Goal: Navigation & Orientation: Find specific page/section

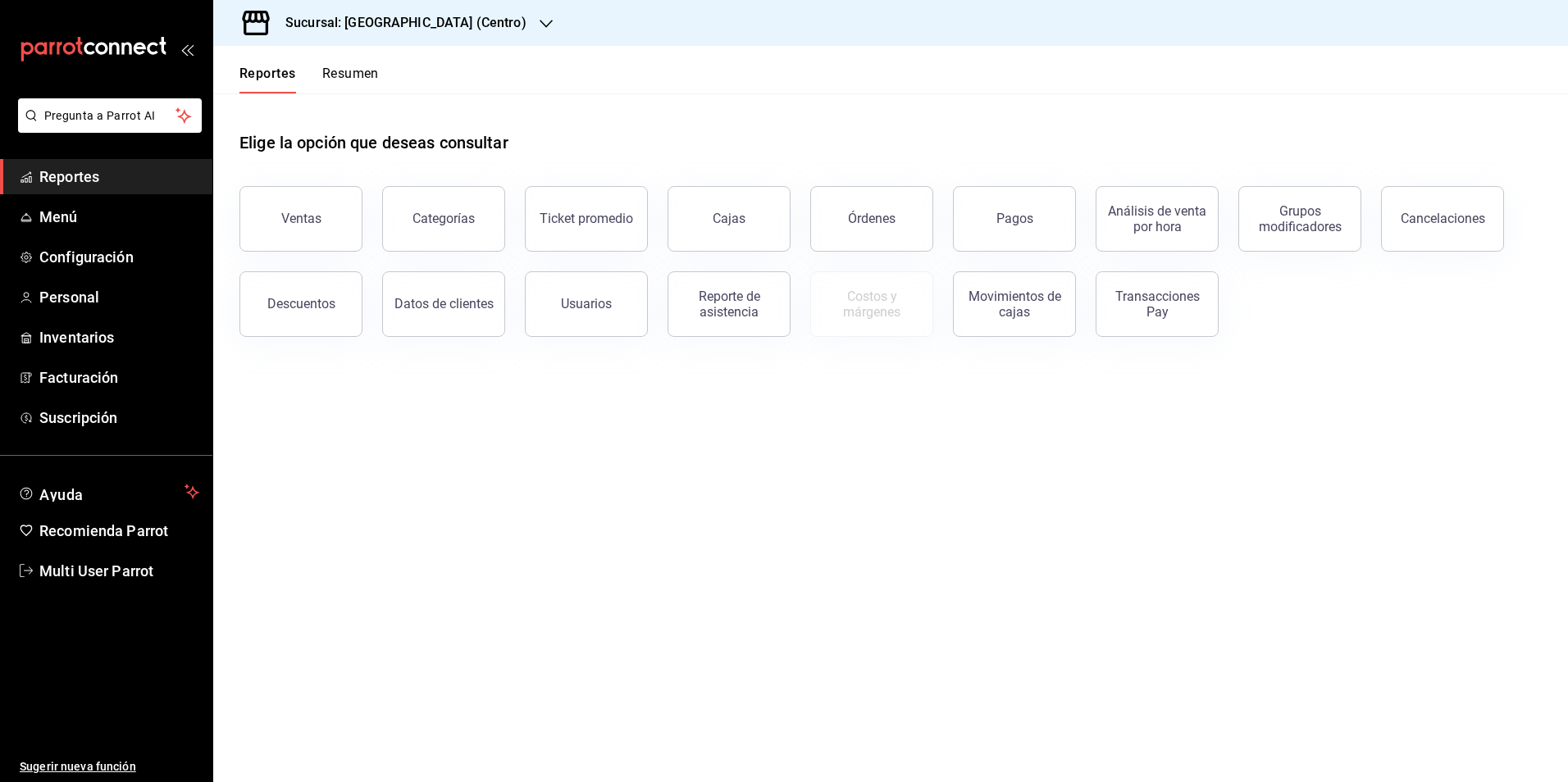
click at [471, 26] on h3 "Sucursal: [GEOGRAPHIC_DATA] (Centro)" at bounding box center [399, 22] width 254 height 20
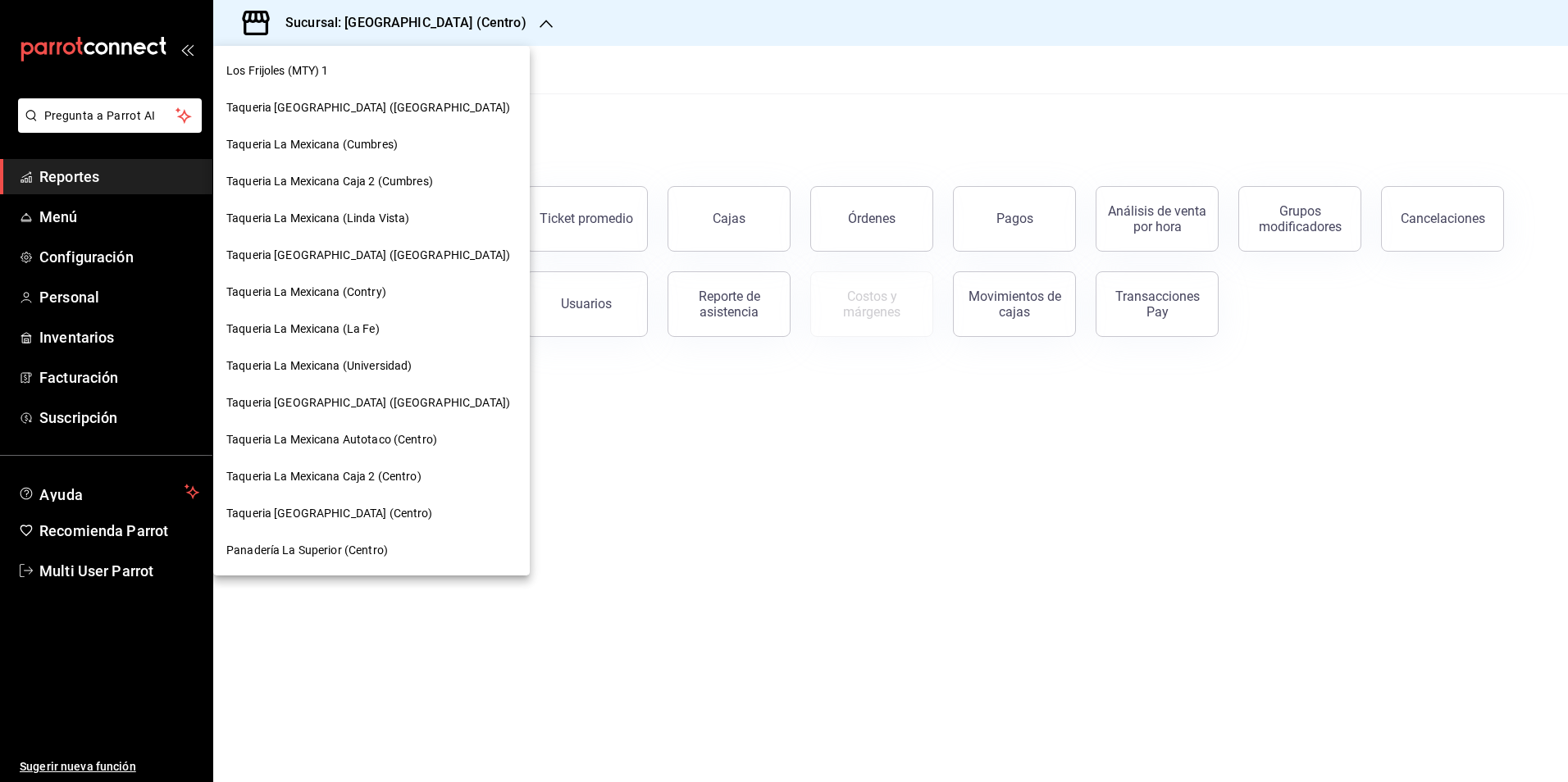
click at [421, 356] on div "Taqueria La Mexicana (Universidad)" at bounding box center [372, 366] width 317 height 37
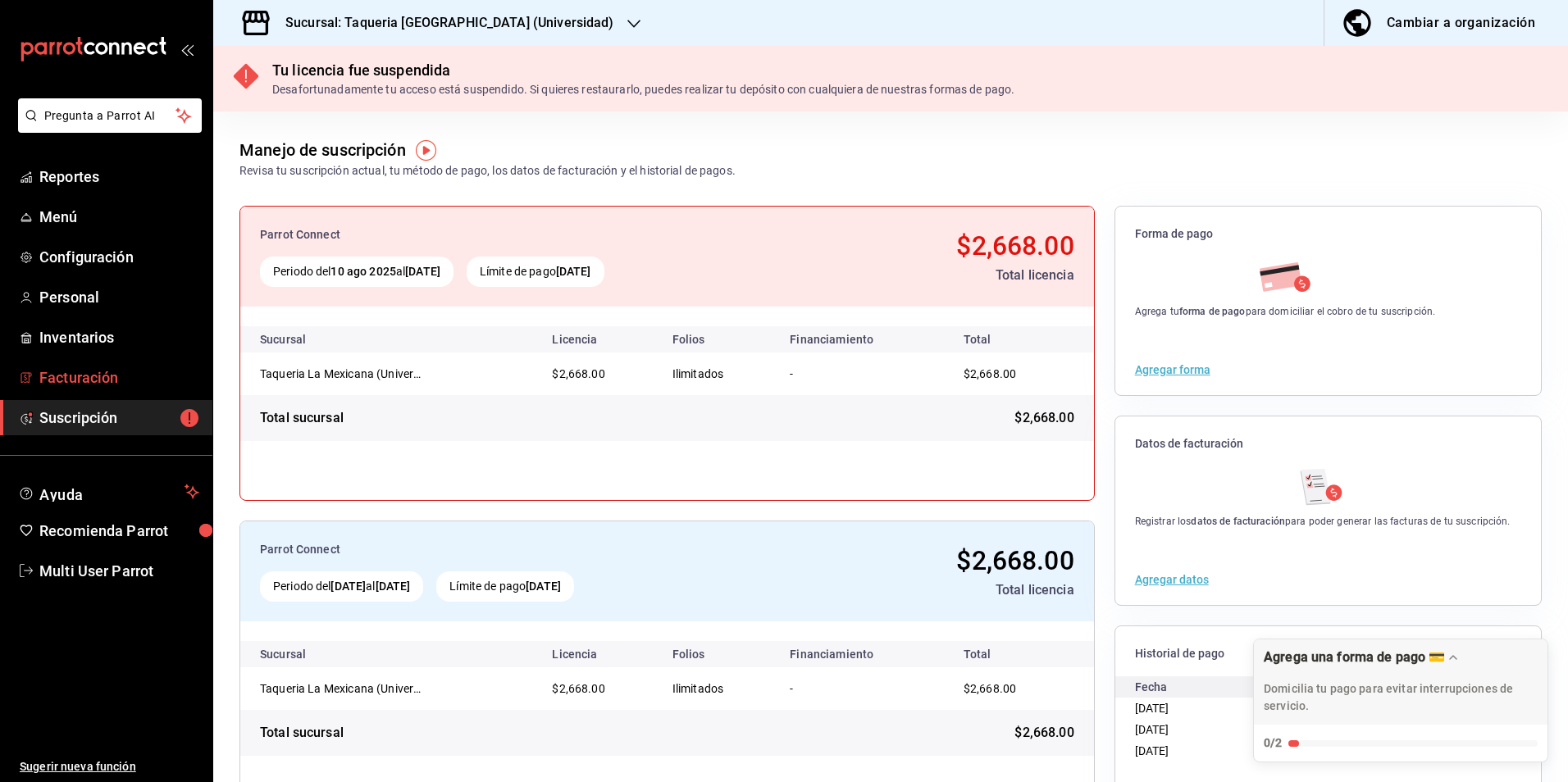
click at [115, 365] on link "Facturación" at bounding box center [106, 378] width 212 height 35
click at [99, 193] on link "Reportes" at bounding box center [106, 177] width 212 height 35
click at [106, 233] on link "Menú" at bounding box center [106, 217] width 212 height 35
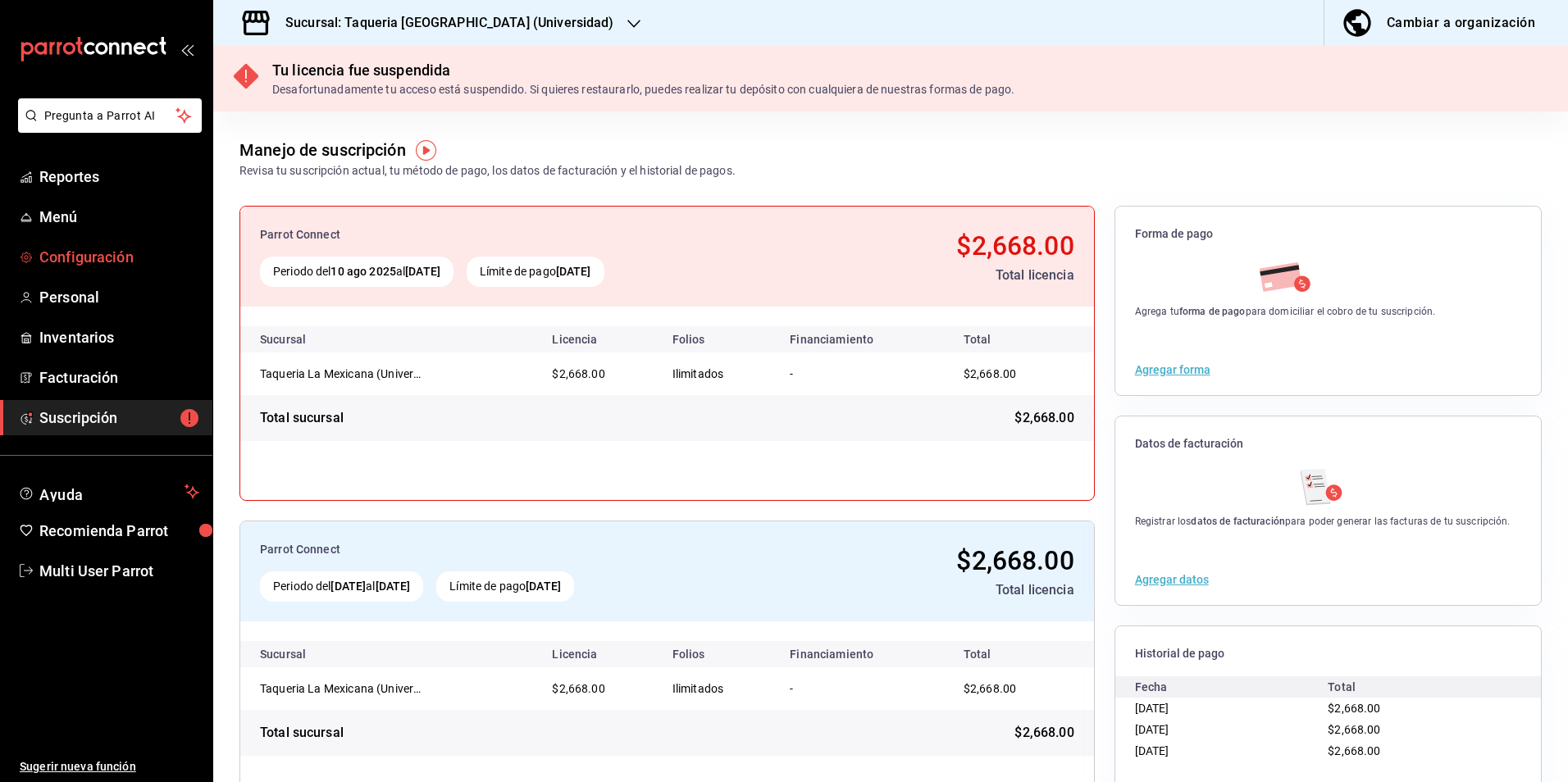
click at [120, 265] on span "Configuración" at bounding box center [119, 257] width 160 height 22
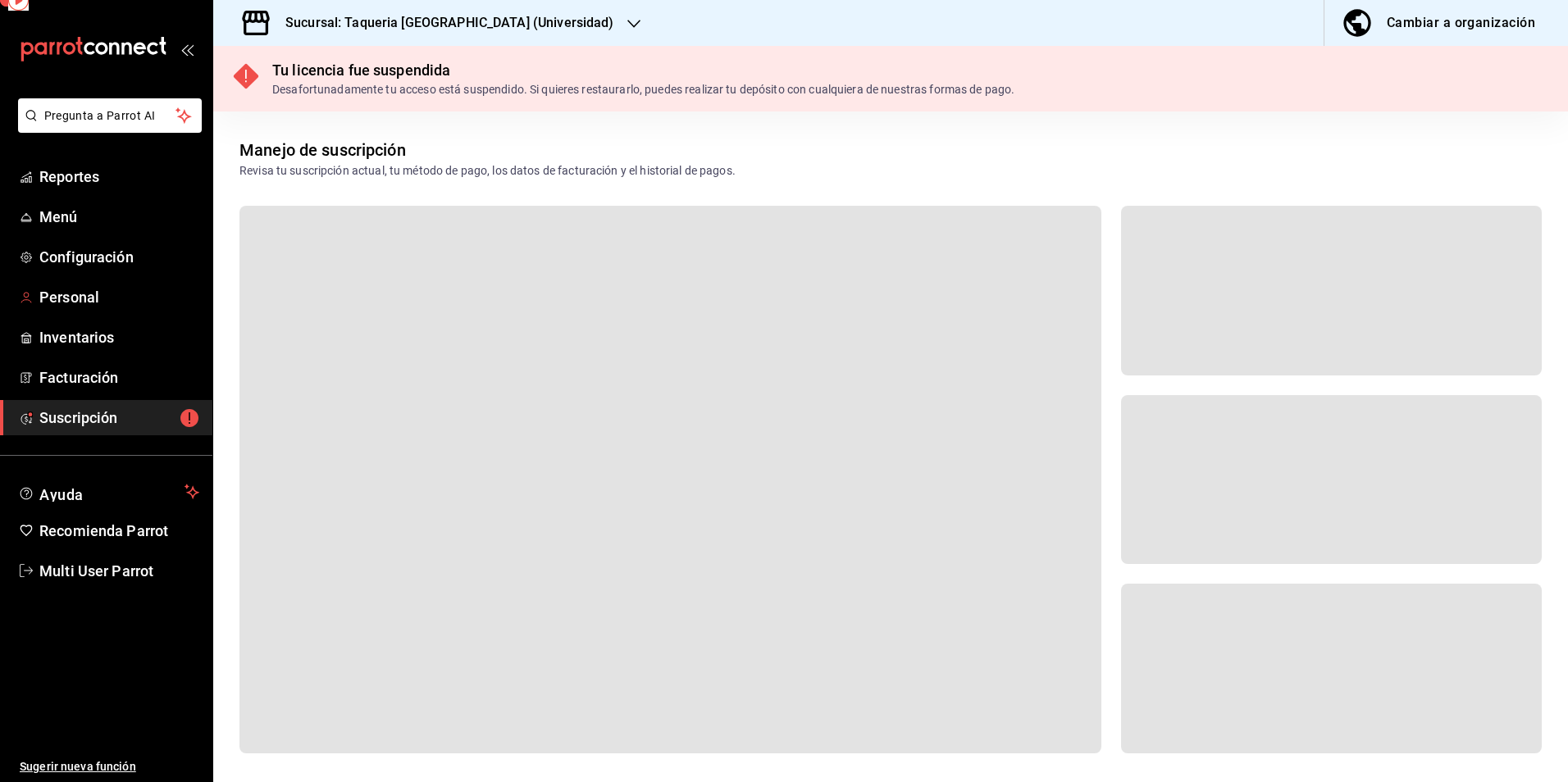
click at [130, 302] on span "Personal" at bounding box center [119, 297] width 160 height 22
